Goal: Use online tool/utility

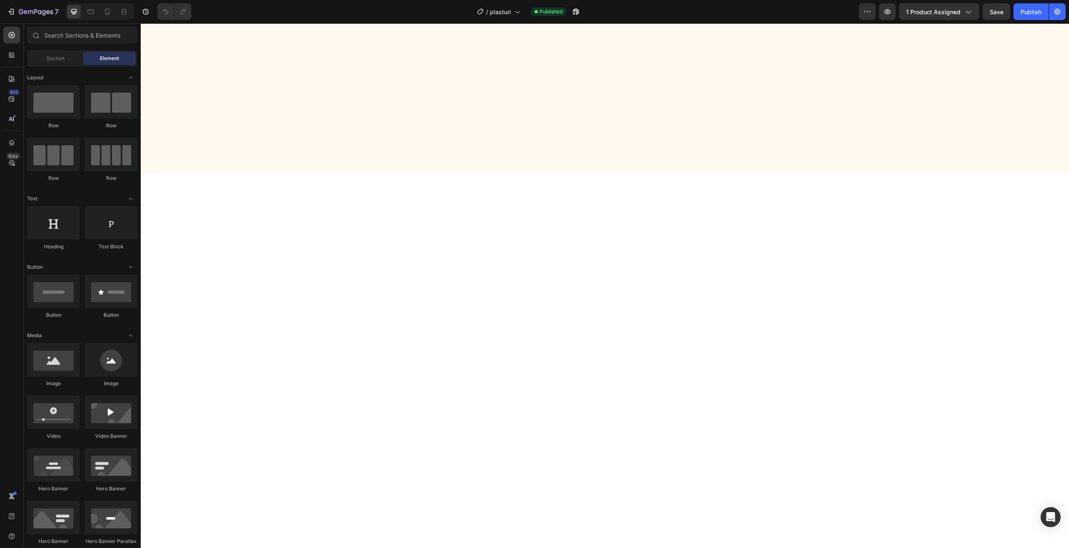
scroll to position [2186, 0]
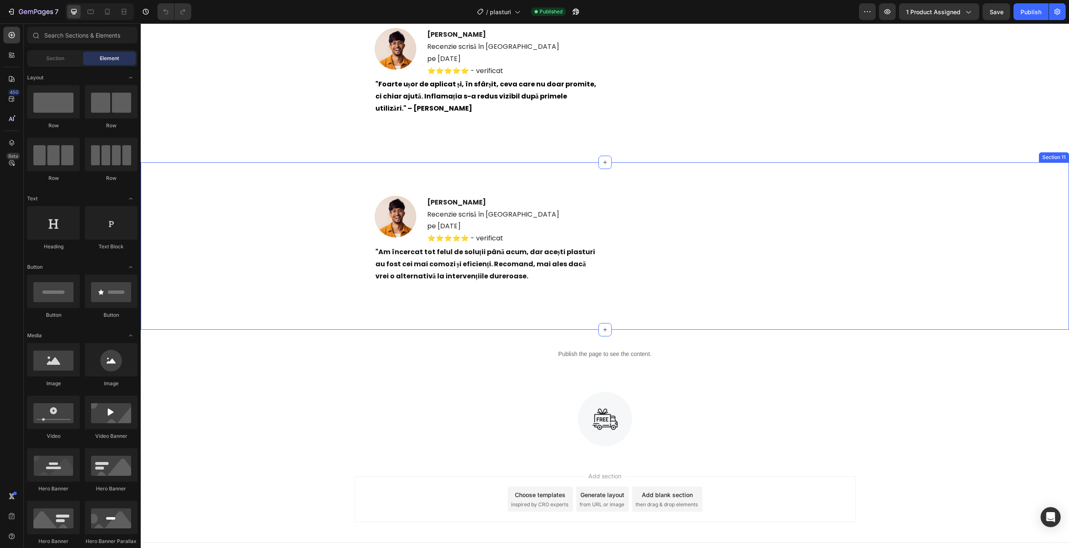
click at [568, 384] on div "Image Section 13" at bounding box center [605, 419] width 928 height 81
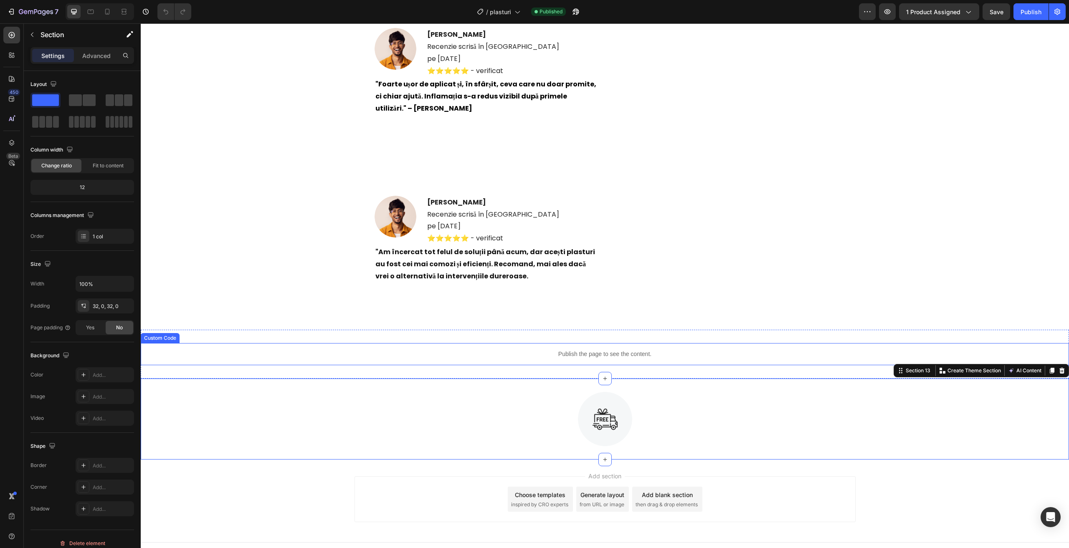
click at [523, 352] on p "Publish the page to see the content." at bounding box center [605, 354] width 928 height 9
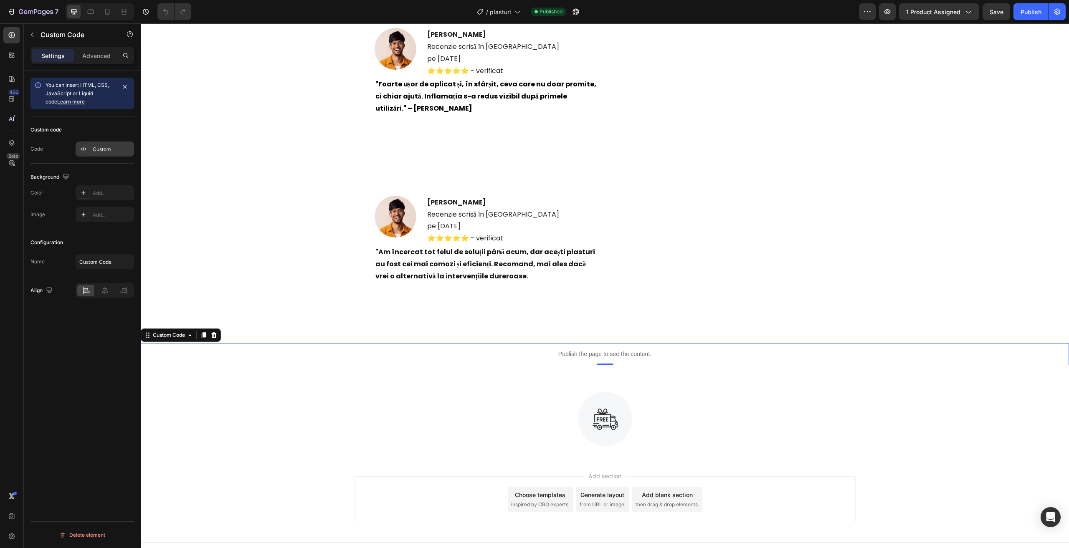
click at [92, 148] on div "Custom" at bounding box center [105, 149] width 58 height 15
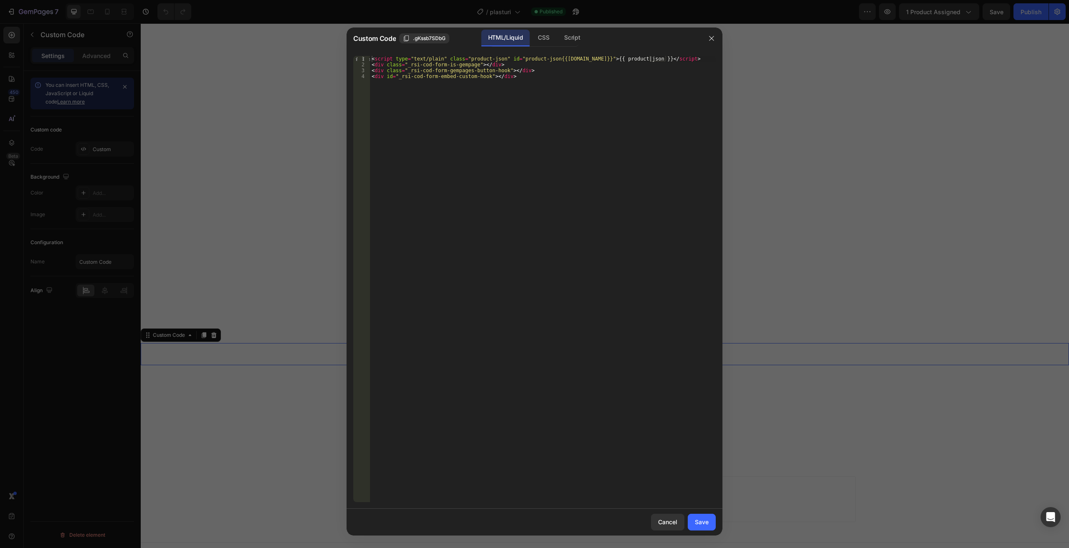
click at [461, 89] on div "< script type = "text/plain" class = "product-json" id = "product-json{{[DOMAIN…" at bounding box center [543, 285] width 346 height 458
type textarea "<div class="_rsi-cod-form-gempages-button-hook"></div> <div id="_rsi-cod-form-e…"
click at [865, 124] on div at bounding box center [534, 274] width 1069 height 548
